Goal: Task Accomplishment & Management: Manage account settings

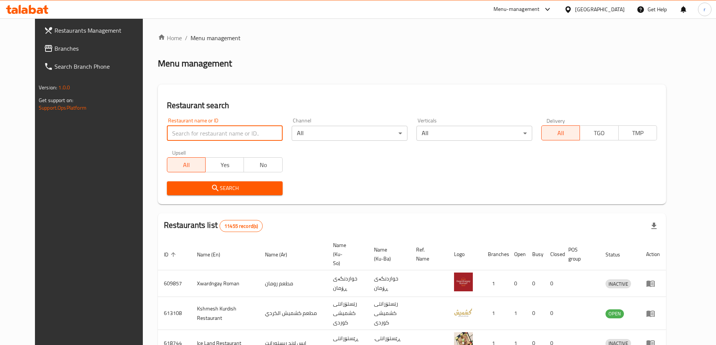
click at [215, 133] on input "search" at bounding box center [225, 133] width 116 height 15
paste input "Diet Gym"
type input "Diet Gym"
click at [169, 187] on div at bounding box center [358, 172] width 716 height 345
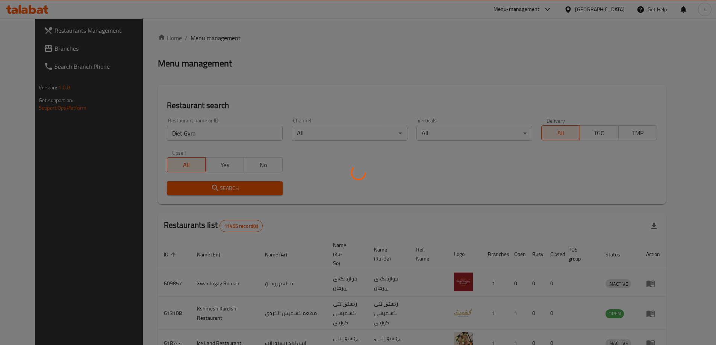
click at [169, 187] on div at bounding box center [358, 172] width 716 height 345
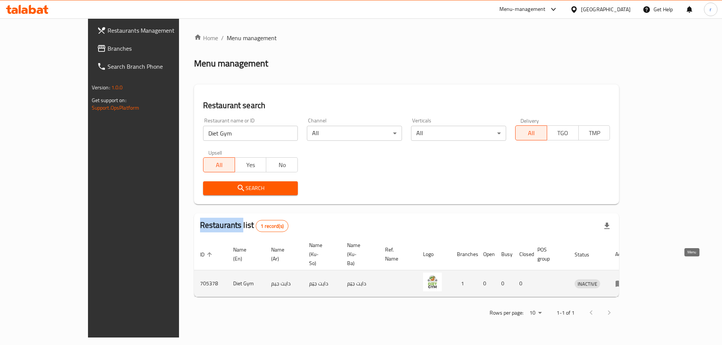
click at [624, 279] on icon "enhanced table" at bounding box center [619, 283] width 9 height 9
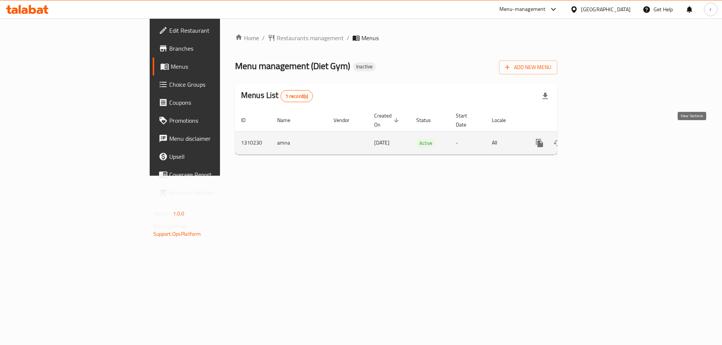
click at [597, 140] on icon "enhanced table" at bounding box center [593, 143] width 7 height 7
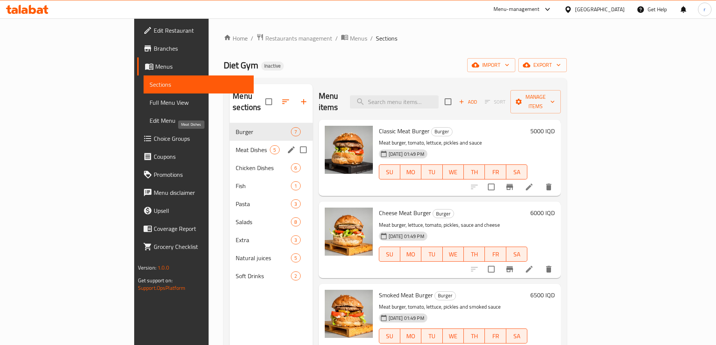
click at [236, 145] on span "Meat Dishes" at bounding box center [253, 149] width 34 height 9
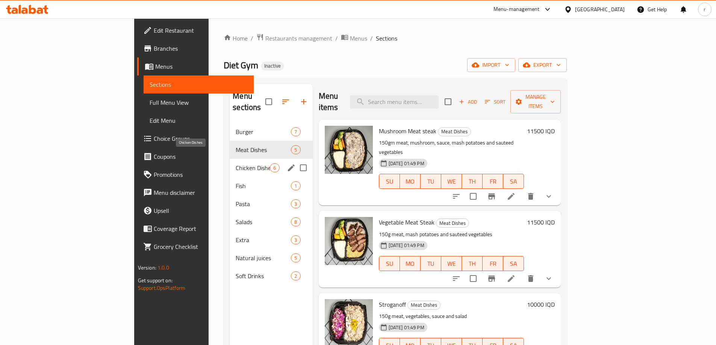
click at [236, 164] on span "Chicken Dishes" at bounding box center [253, 168] width 34 height 9
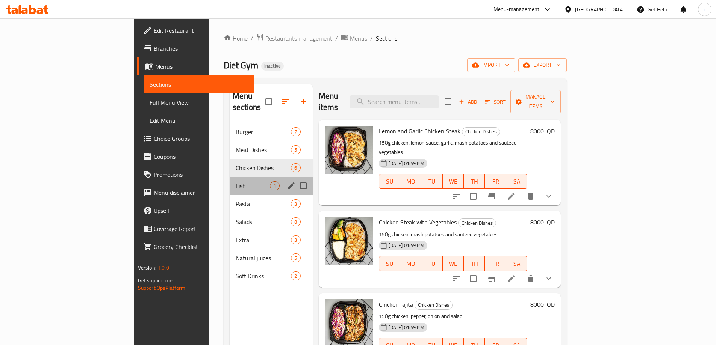
click at [230, 180] on div "Fish 1" at bounding box center [271, 186] width 83 height 18
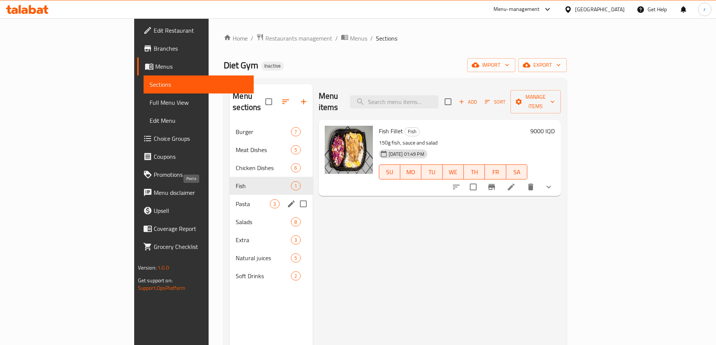
click at [236, 200] on span "Pasta" at bounding box center [253, 204] width 34 height 9
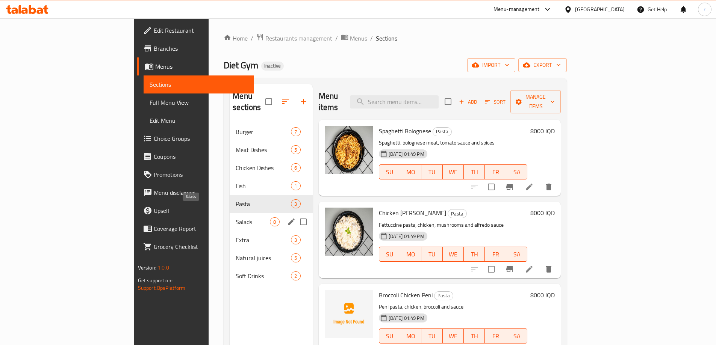
click at [236, 218] on span "Salads" at bounding box center [253, 222] width 34 height 9
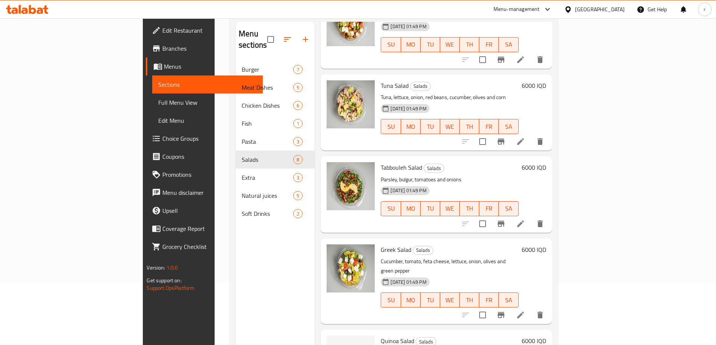
scroll to position [100, 0]
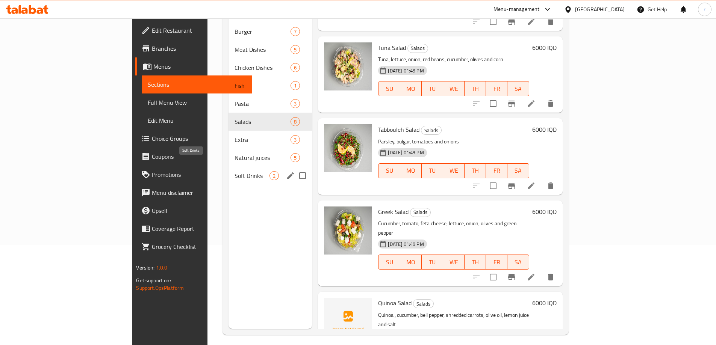
click at [235, 171] on span "Soft Drinks" at bounding box center [252, 175] width 35 height 9
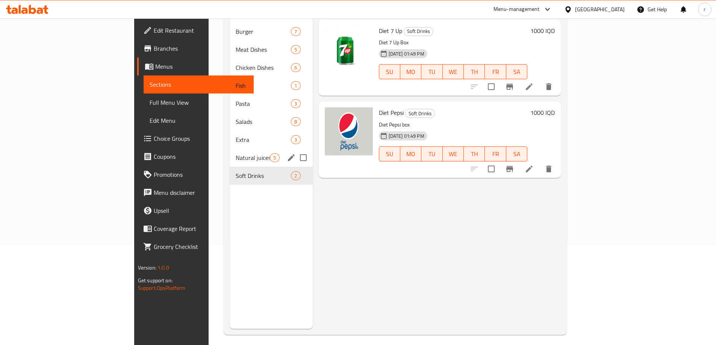
click at [230, 153] on div "Natural juices 5" at bounding box center [271, 158] width 83 height 18
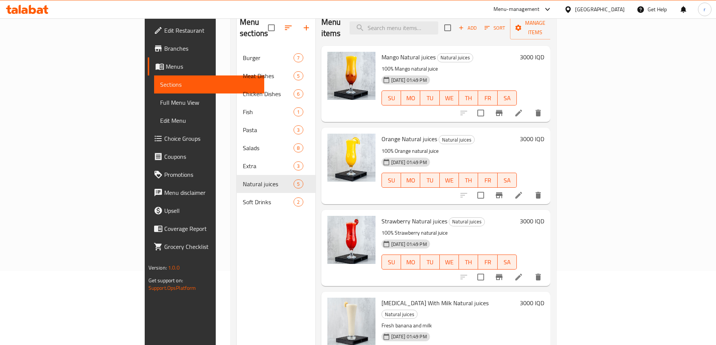
scroll to position [50, 0]
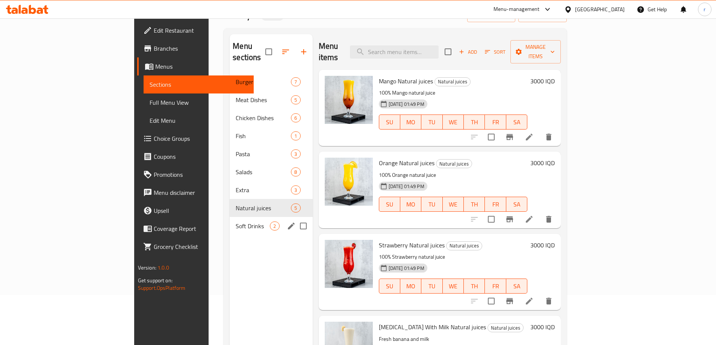
click at [230, 217] on div "Soft Drinks 2" at bounding box center [271, 226] width 83 height 18
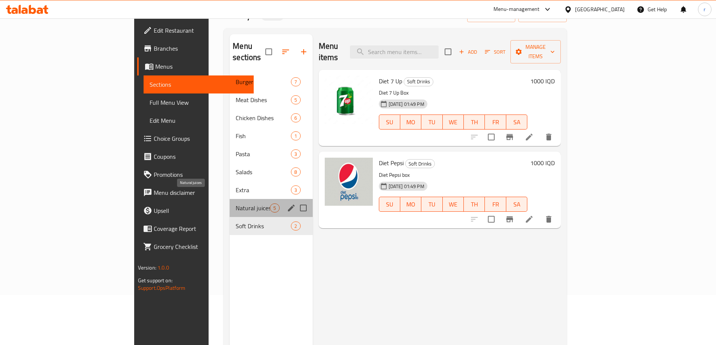
click at [236, 204] on span "Natural juices" at bounding box center [253, 208] width 34 height 9
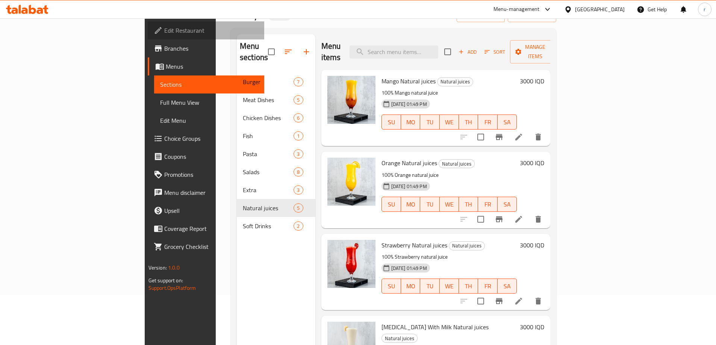
click at [164, 34] on span "Edit Restaurant" at bounding box center [211, 30] width 94 height 9
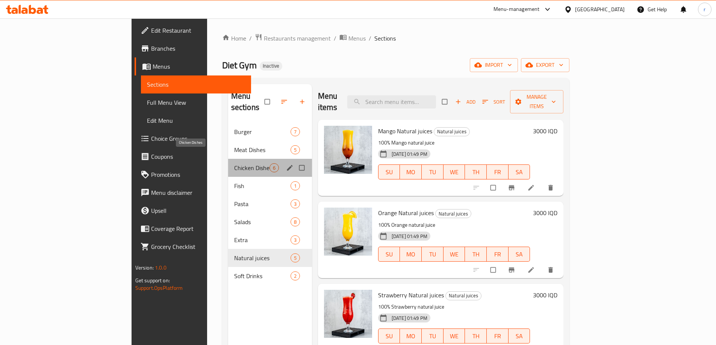
click at [234, 164] on span "Chicken Dishes" at bounding box center [251, 168] width 35 height 9
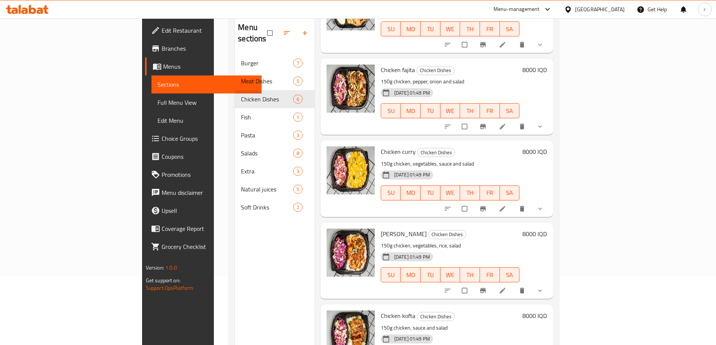
scroll to position [55, 0]
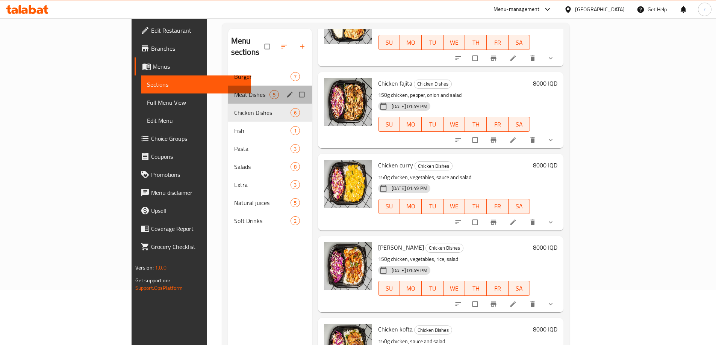
click at [228, 86] on div "Meat Dishes 5" at bounding box center [270, 95] width 84 height 18
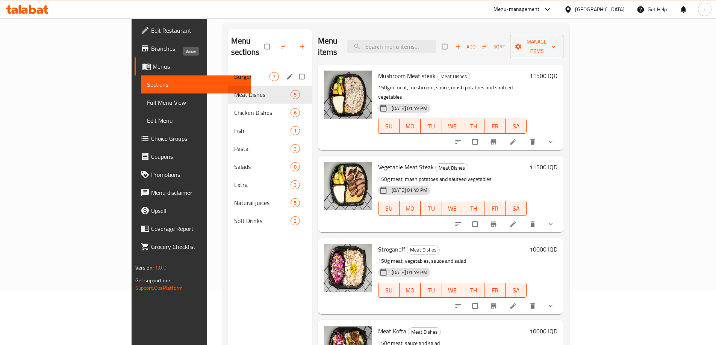
click at [234, 72] on span "Burger" at bounding box center [251, 76] width 35 height 9
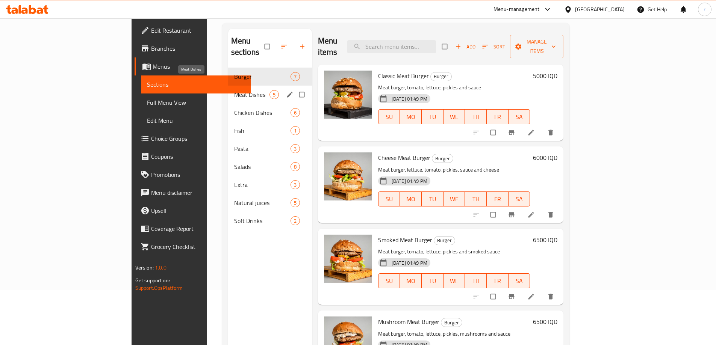
click at [234, 90] on span "Meat Dishes" at bounding box center [251, 94] width 35 height 9
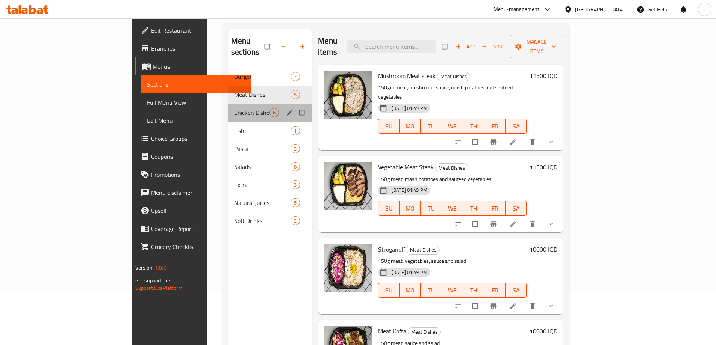
click at [228, 104] on div "Chicken Dishes 6" at bounding box center [270, 113] width 84 height 18
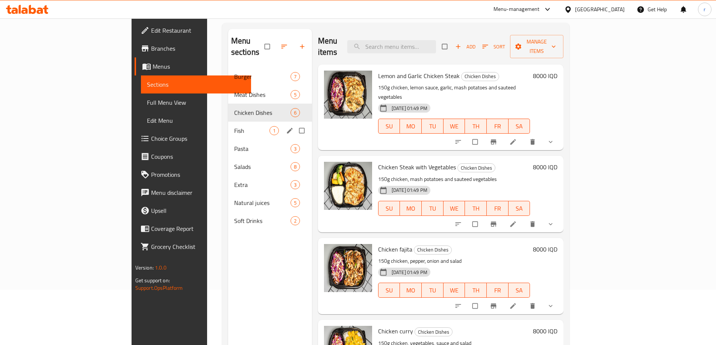
click at [228, 126] on div "Fish 1" at bounding box center [270, 131] width 84 height 18
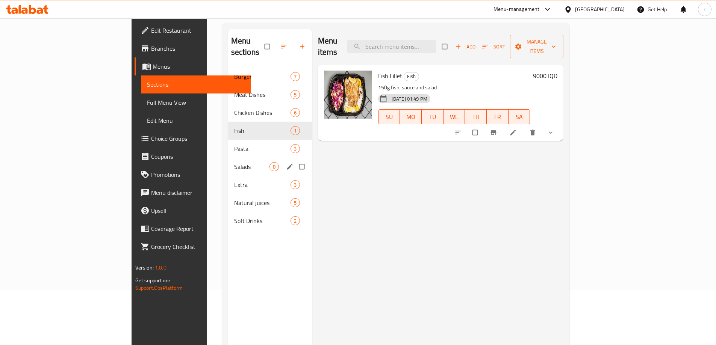
click at [228, 158] on div "Salads 8" at bounding box center [270, 167] width 84 height 18
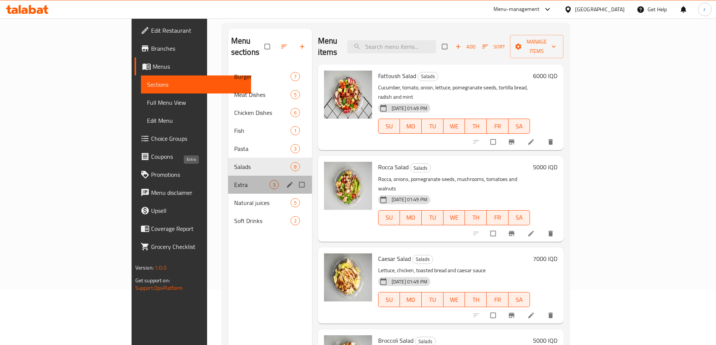
click at [234, 180] on span "Extra" at bounding box center [251, 184] width 35 height 9
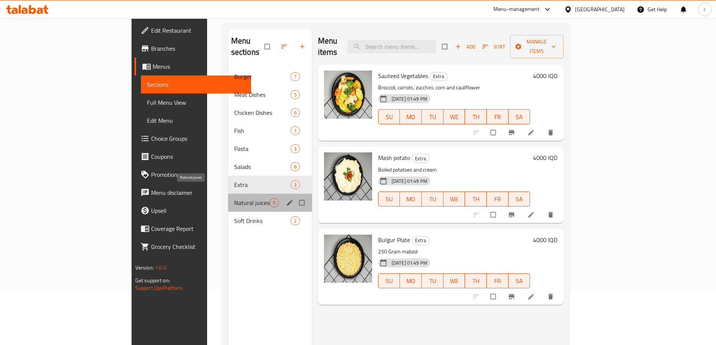
click at [234, 198] on span "Natural juices" at bounding box center [251, 202] width 35 height 9
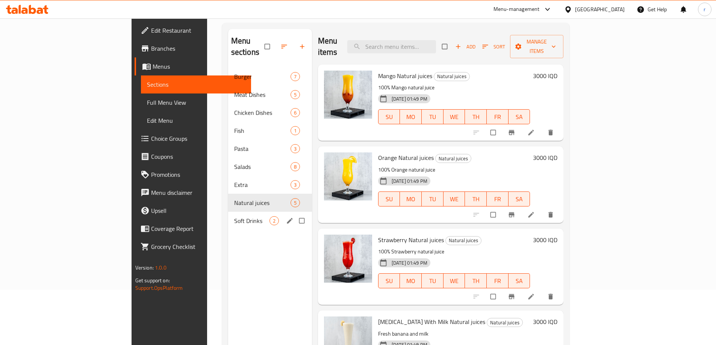
click at [234, 217] on span "Soft Drinks" at bounding box center [251, 221] width 35 height 9
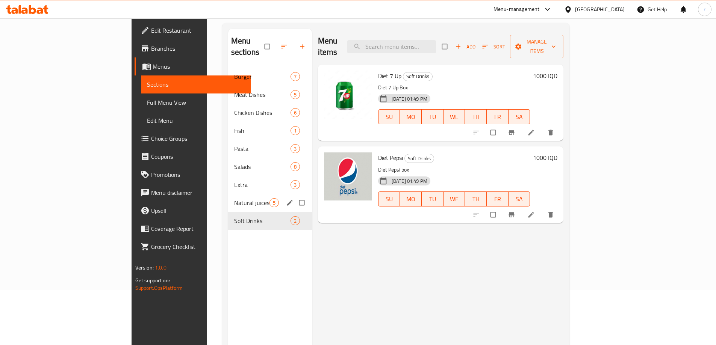
click at [228, 197] on div "Natural juices 5" at bounding box center [270, 203] width 84 height 18
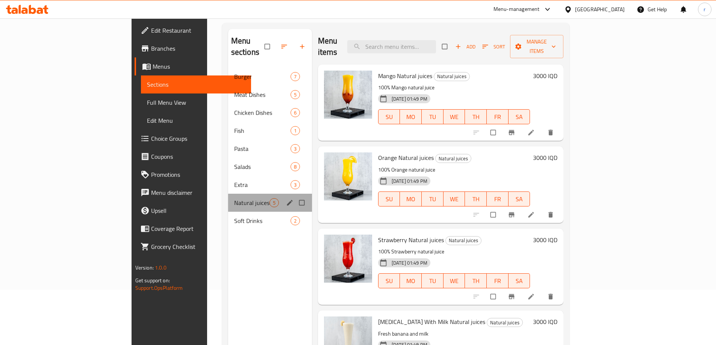
click at [228, 194] on div "Natural juices 5" at bounding box center [270, 203] width 84 height 18
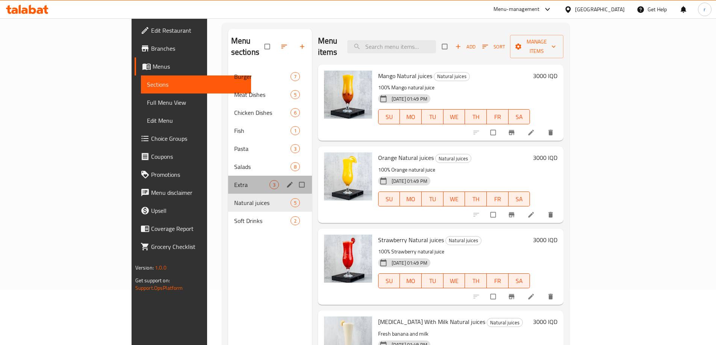
click at [234, 180] on span "Extra" at bounding box center [251, 184] width 35 height 9
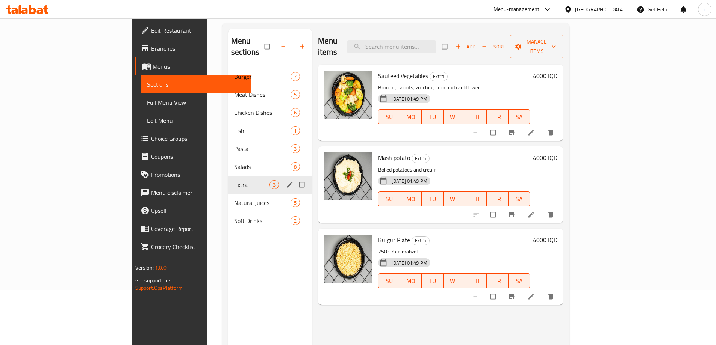
click at [228, 176] on div "Extra 3" at bounding box center [270, 185] width 84 height 18
click at [228, 160] on div "Salads 8" at bounding box center [270, 167] width 84 height 18
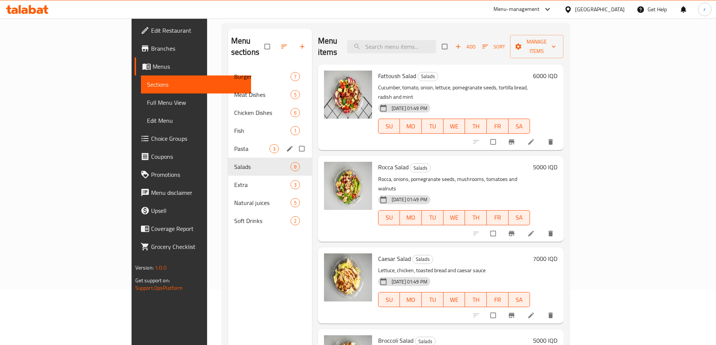
click at [228, 144] on div "Pasta 3" at bounding box center [270, 149] width 84 height 18
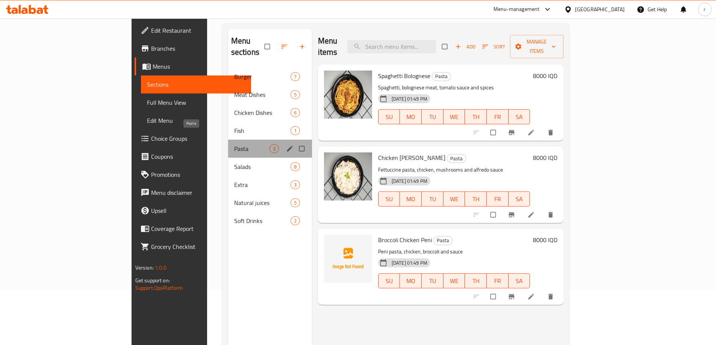
click at [234, 144] on span "Pasta" at bounding box center [251, 148] width 35 height 9
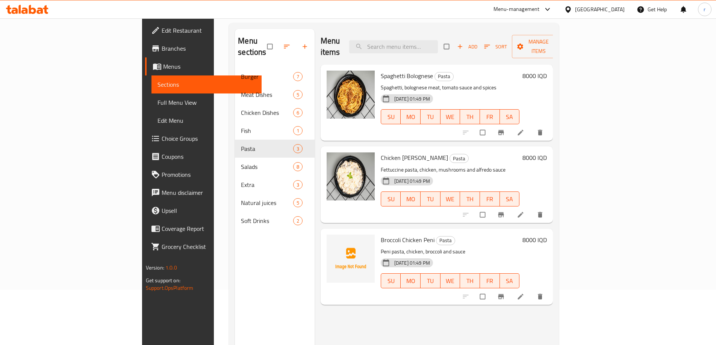
click at [34, 6] on icon at bounding box center [27, 9] width 42 height 9
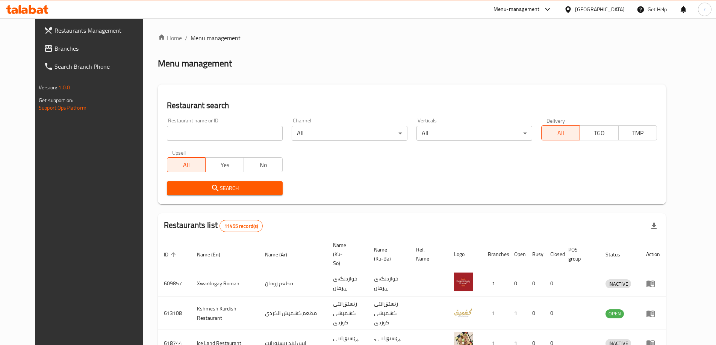
click at [174, 135] on input "search" at bounding box center [225, 133] width 116 height 15
paste input "Maryams Kitchen"
type input "Maryams Kitchen"
click at [173, 188] on span "Search" at bounding box center [225, 188] width 104 height 9
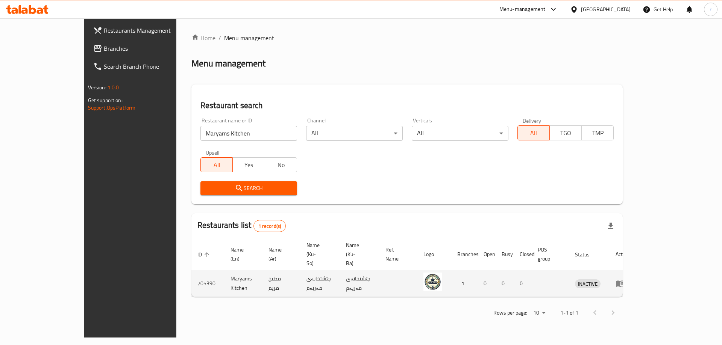
click at [624, 281] on icon "enhanced table" at bounding box center [620, 284] width 8 height 6
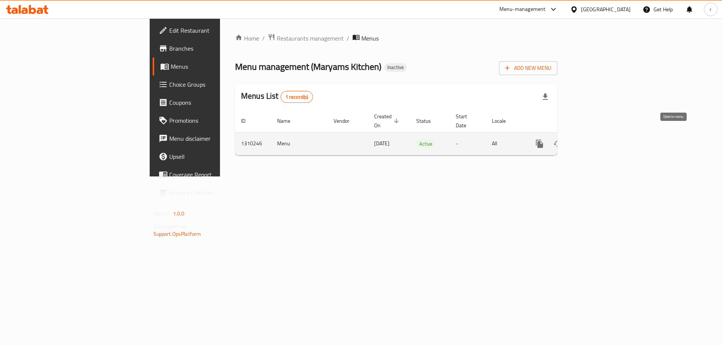
click at [598, 139] on icon "enhanced table" at bounding box center [593, 143] width 9 height 9
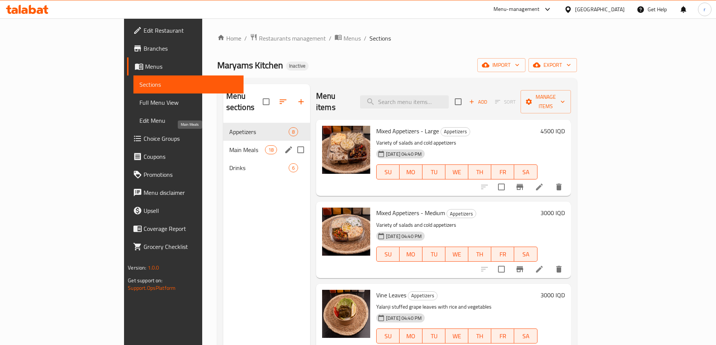
click at [229, 145] on span "Main Meals" at bounding box center [247, 149] width 36 height 9
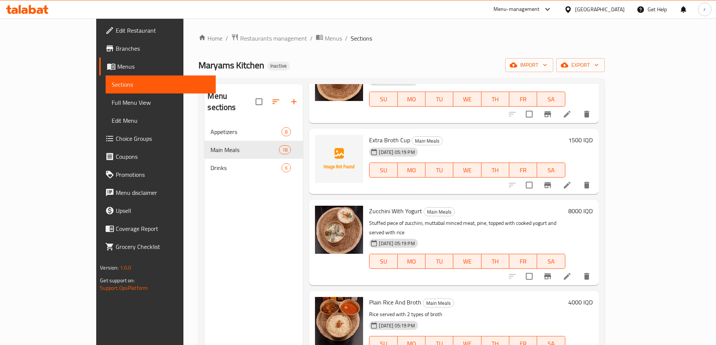
scroll to position [1140, 0]
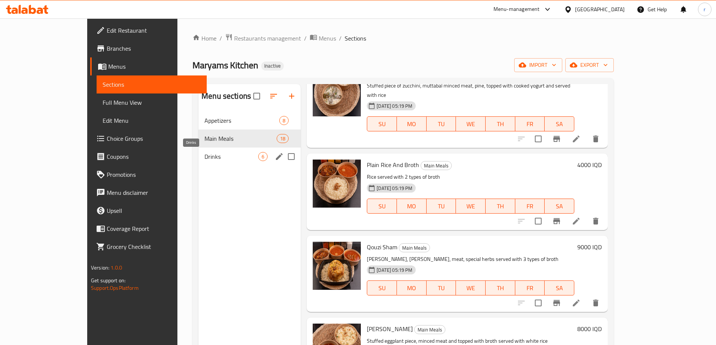
click at [211, 152] on span "Drinks" at bounding box center [232, 156] width 54 height 9
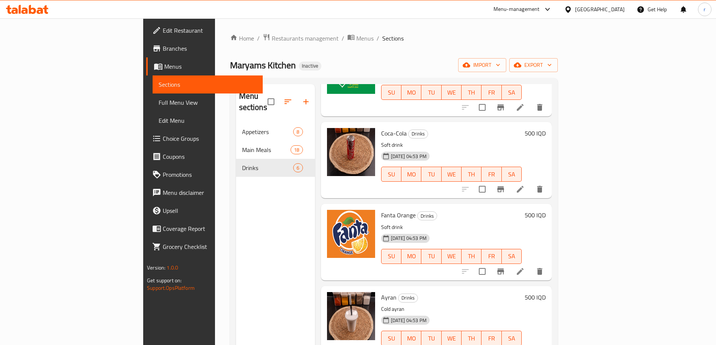
scroll to position [166, 0]
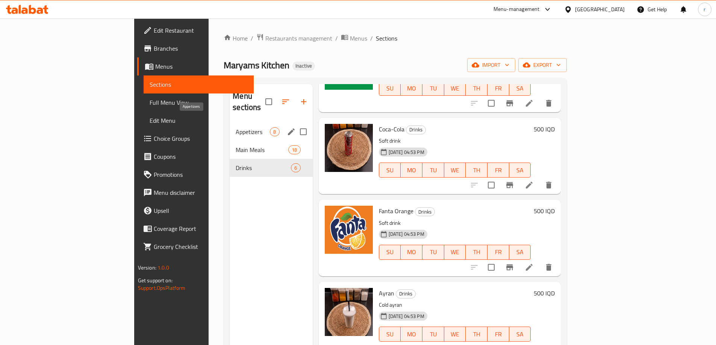
click at [236, 127] on span "Appetizers" at bounding box center [253, 131] width 34 height 9
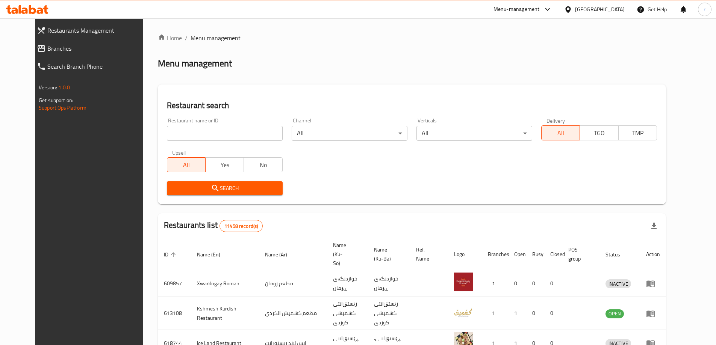
drag, startPoint x: 179, startPoint y: 134, endPoint x: 171, endPoint y: 140, distance: 9.7
click at [179, 134] on input "search" at bounding box center [225, 133] width 116 height 15
paste input "Froot Mood"
type input "Froot Mood"
click at [173, 187] on span "Search" at bounding box center [225, 188] width 104 height 9
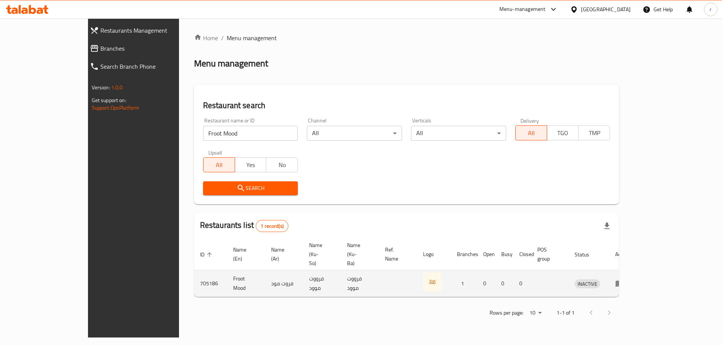
click at [624, 281] on icon "enhanced table" at bounding box center [619, 284] width 8 height 6
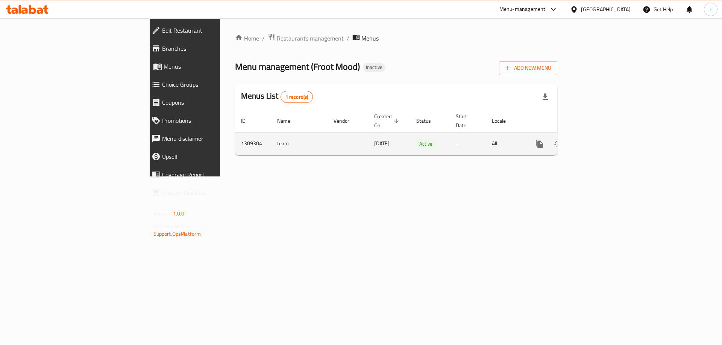
click at [609, 145] on td "enhanced table" at bounding box center [566, 143] width 84 height 23
click at [598, 139] on icon "enhanced table" at bounding box center [593, 143] width 9 height 9
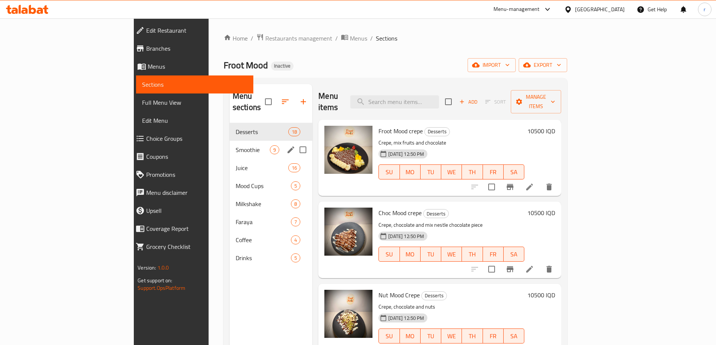
click at [236, 145] on span "Smoothie" at bounding box center [253, 149] width 34 height 9
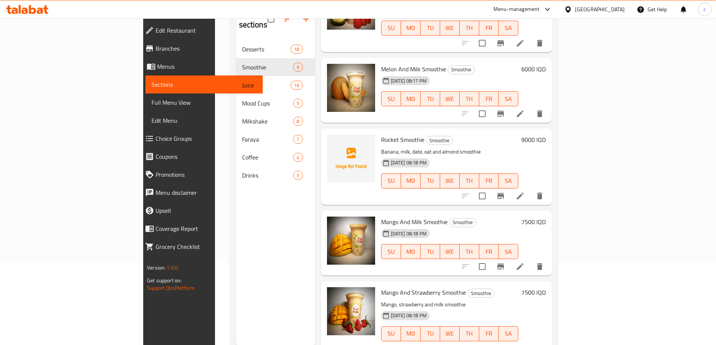
scroll to position [105, 0]
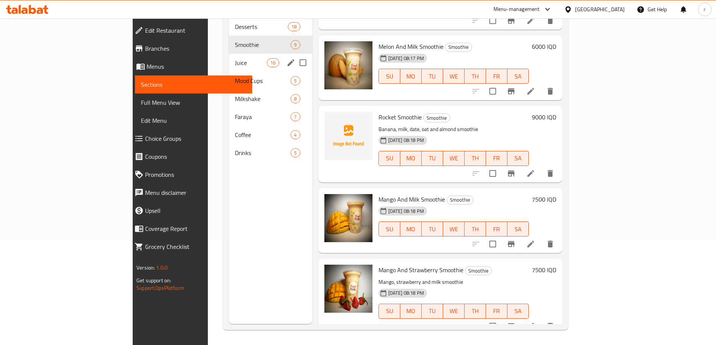
click at [235, 58] on span "Juice" at bounding box center [251, 62] width 32 height 9
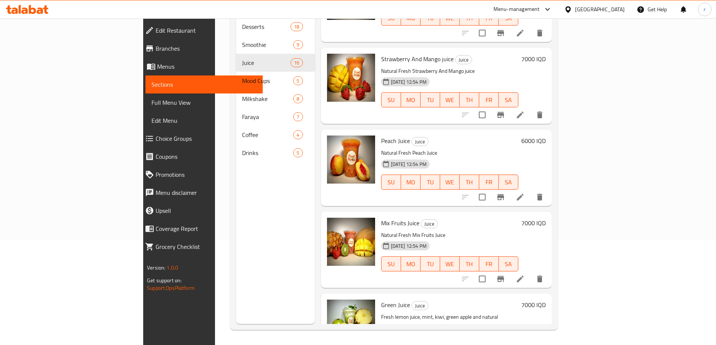
scroll to position [987, 0]
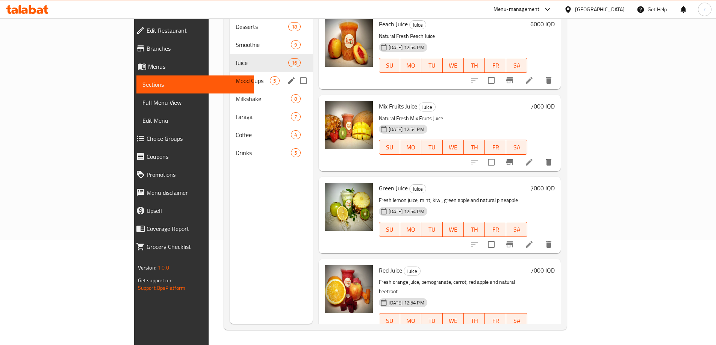
click at [236, 76] on span "Mood Cups" at bounding box center [253, 80] width 34 height 9
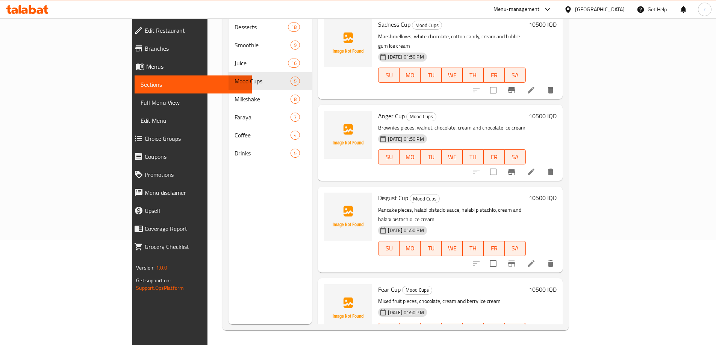
scroll to position [105, 0]
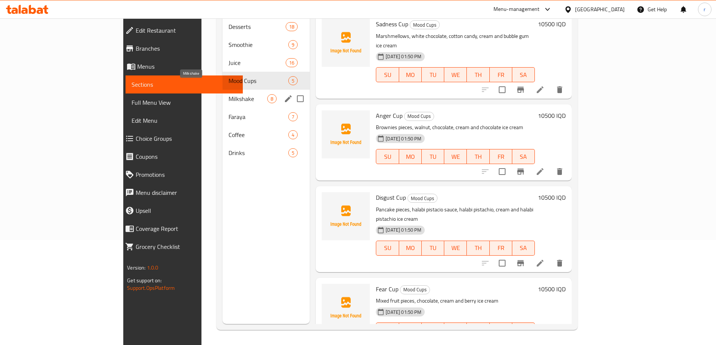
click at [229, 94] on span "Milkshake" at bounding box center [248, 98] width 39 height 9
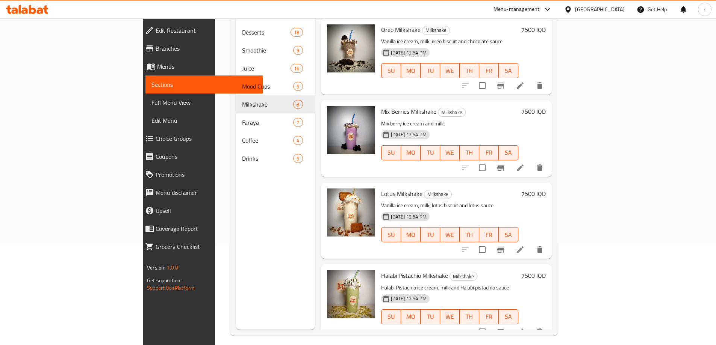
scroll to position [105, 0]
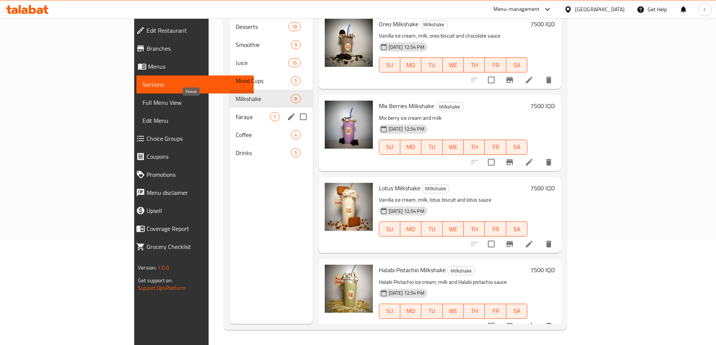
click at [236, 112] on span "Faraya" at bounding box center [253, 116] width 34 height 9
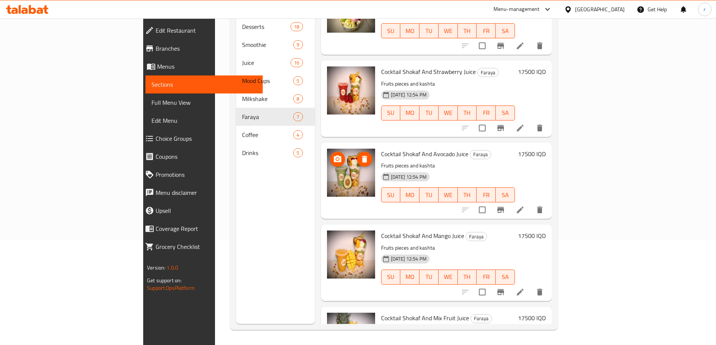
scroll to position [248, 0]
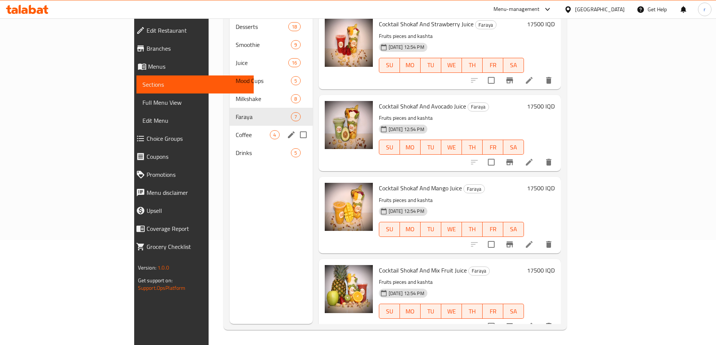
click at [236, 130] on span "Coffee" at bounding box center [253, 134] width 34 height 9
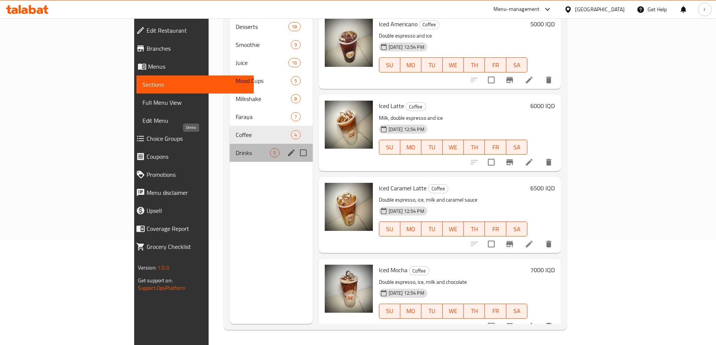
click at [236, 148] on span "Drinks" at bounding box center [253, 152] width 34 height 9
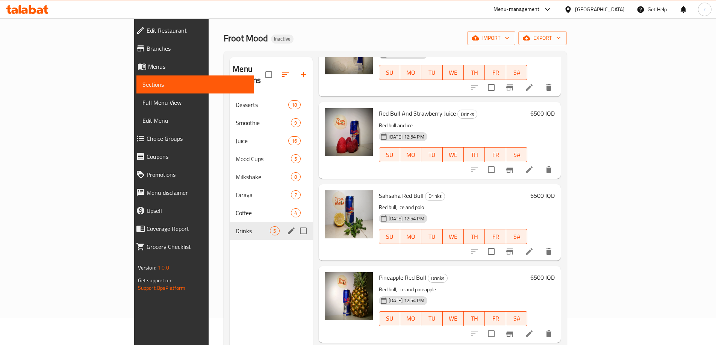
scroll to position [5, 0]
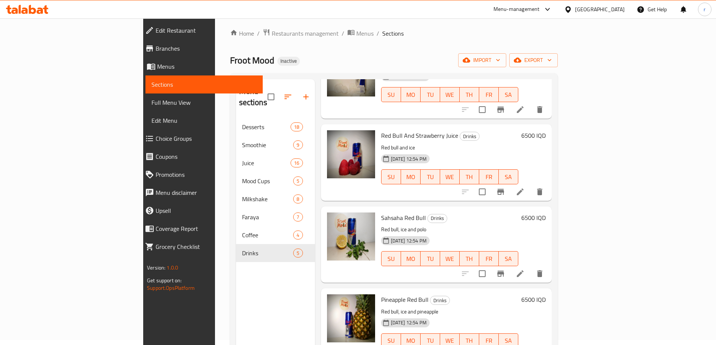
click at [38, 6] on icon at bounding box center [27, 9] width 42 height 9
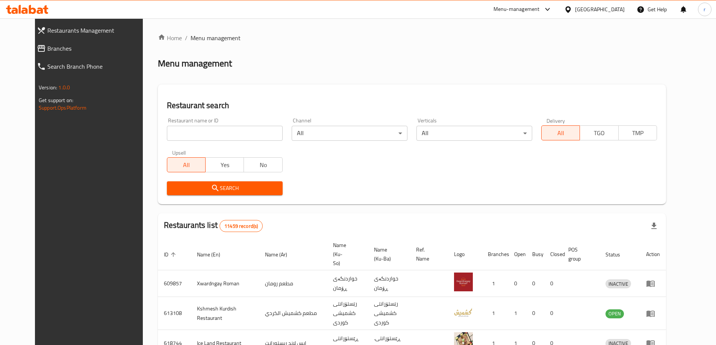
click at [200, 133] on input "search" at bounding box center [225, 133] width 116 height 15
paste input "Maryams Kitchen"
type input "Maryams Kitchen"
click at [173, 186] on span "Search" at bounding box center [225, 188] width 104 height 9
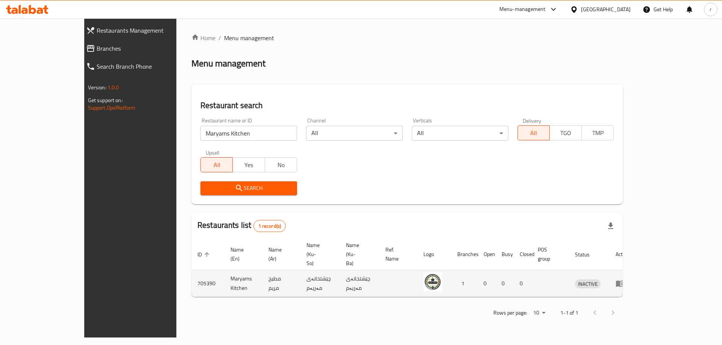
click at [623, 283] on icon "enhanced table" at bounding box center [621, 284] width 3 height 3
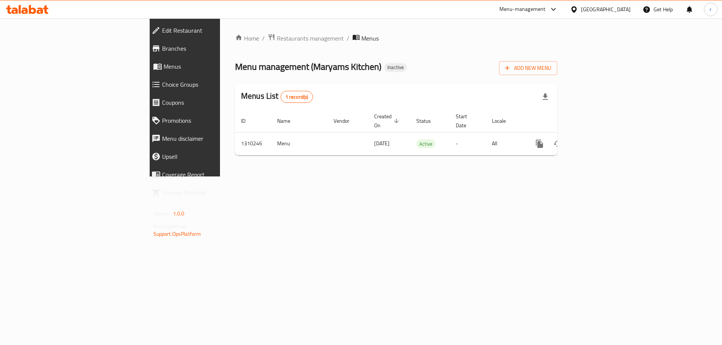
click at [162, 35] on span "Edit Restaurant" at bounding box center [213, 30] width 102 height 9
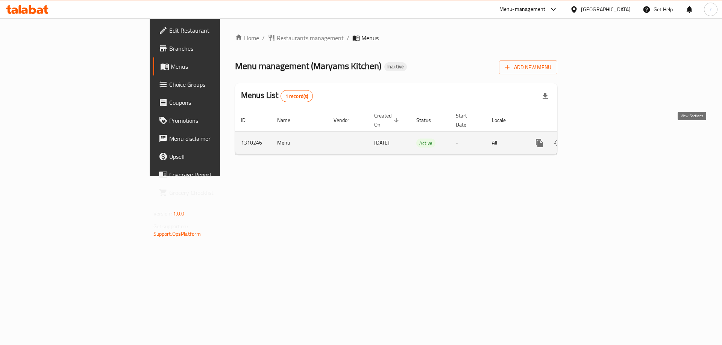
click at [597, 140] on icon "enhanced table" at bounding box center [593, 143] width 7 height 7
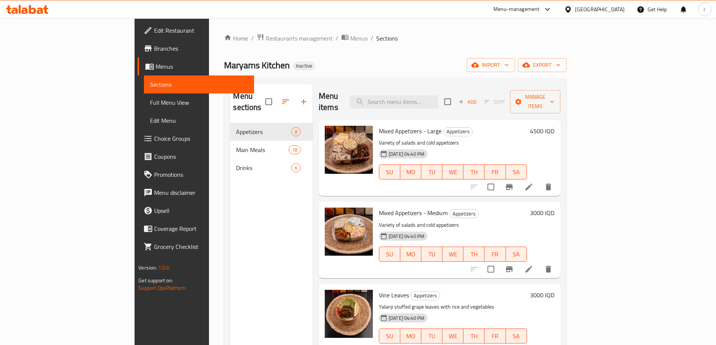
click at [230, 344] on div "Menu sections Appetizers 8 Main Meals 18 Drinks 6" at bounding box center [271, 256] width 83 height 345
click at [408, 47] on div "Home / Restaurants management / Menus / Sections Maryams Kitchen Inactive impor…" at bounding box center [395, 234] width 342 height 402
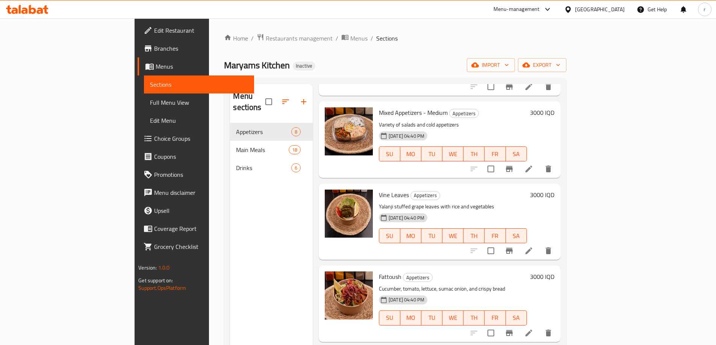
scroll to position [150, 0]
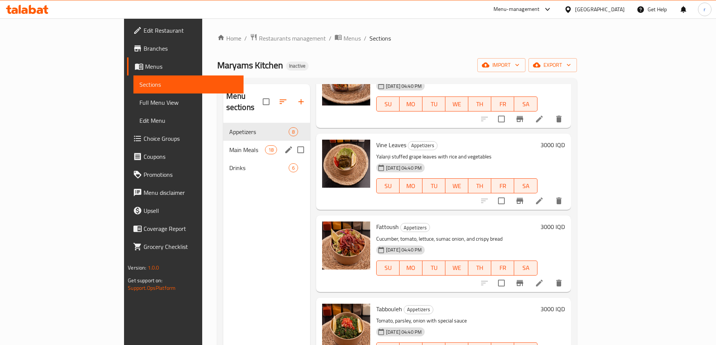
click at [229, 145] on span "Main Meals" at bounding box center [247, 149] width 36 height 9
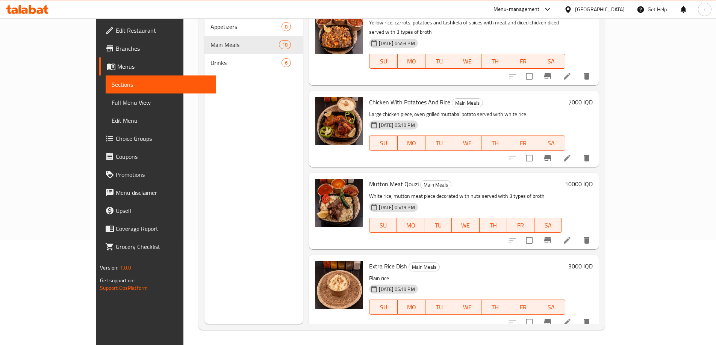
scroll to position [639, 0]
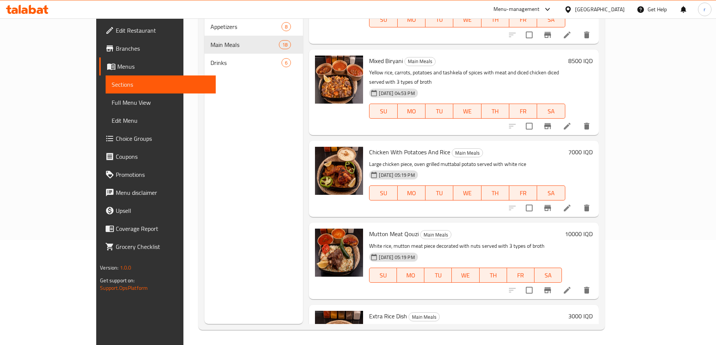
click at [116, 32] on span "Edit Restaurant" at bounding box center [163, 30] width 94 height 9
